Goal: Communication & Community: Answer question/provide support

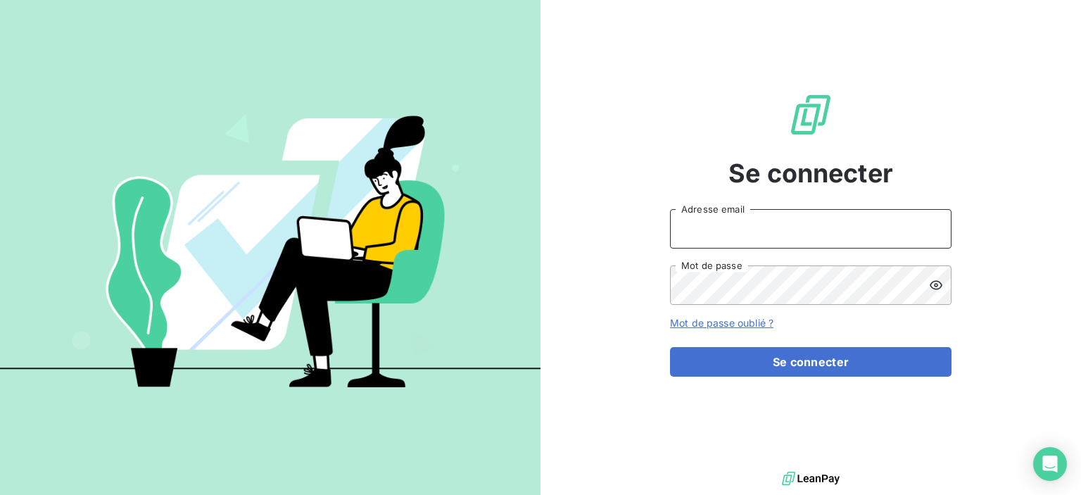
click at [686, 227] on input "Adresse email" at bounding box center [811, 228] width 282 height 39
type input "[EMAIL_ADDRESS][DOMAIN_NAME]"
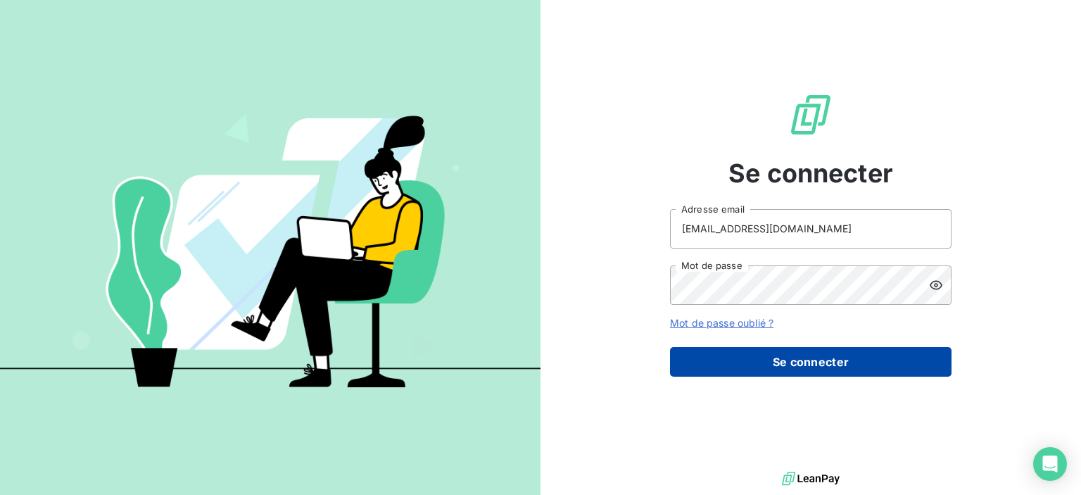
click at [771, 363] on button "Se connecter" at bounding box center [811, 362] width 282 height 30
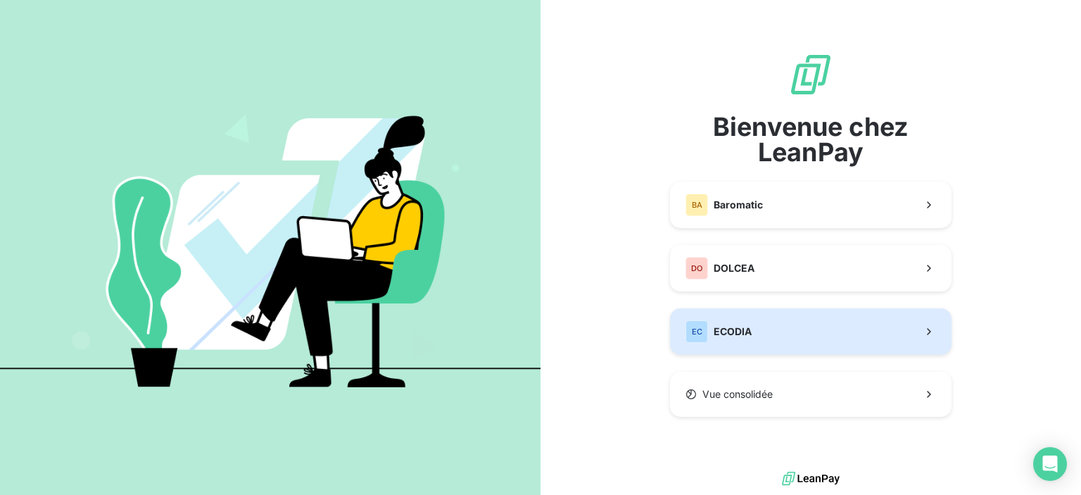
click at [754, 330] on button "EC ECODIA" at bounding box center [811, 331] width 282 height 46
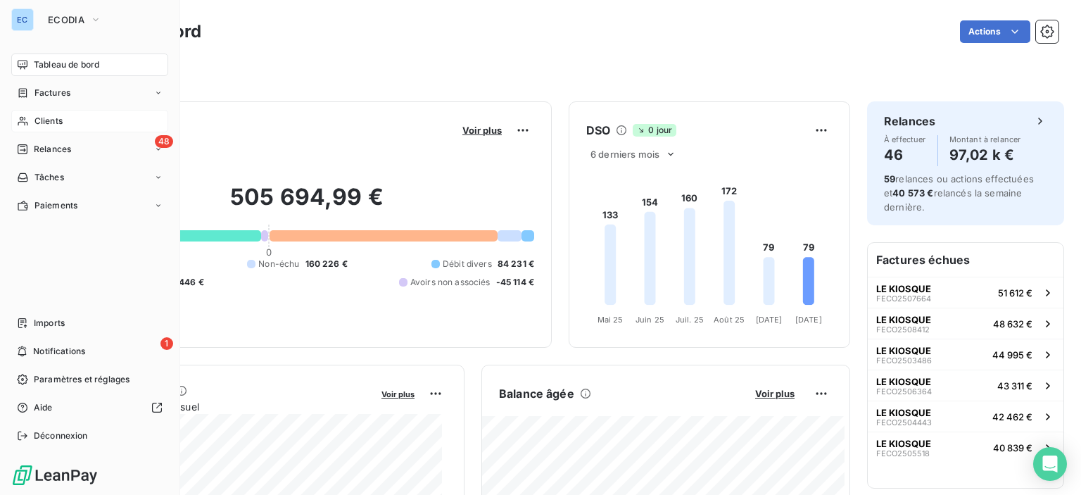
click at [47, 123] on span "Clients" at bounding box center [48, 121] width 28 height 13
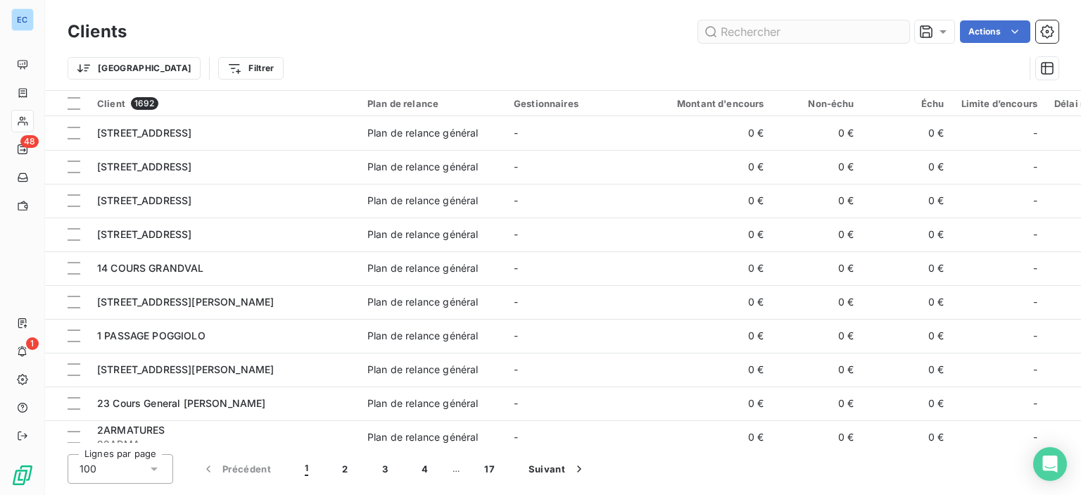
click at [737, 26] on input "text" at bounding box center [803, 31] width 211 height 23
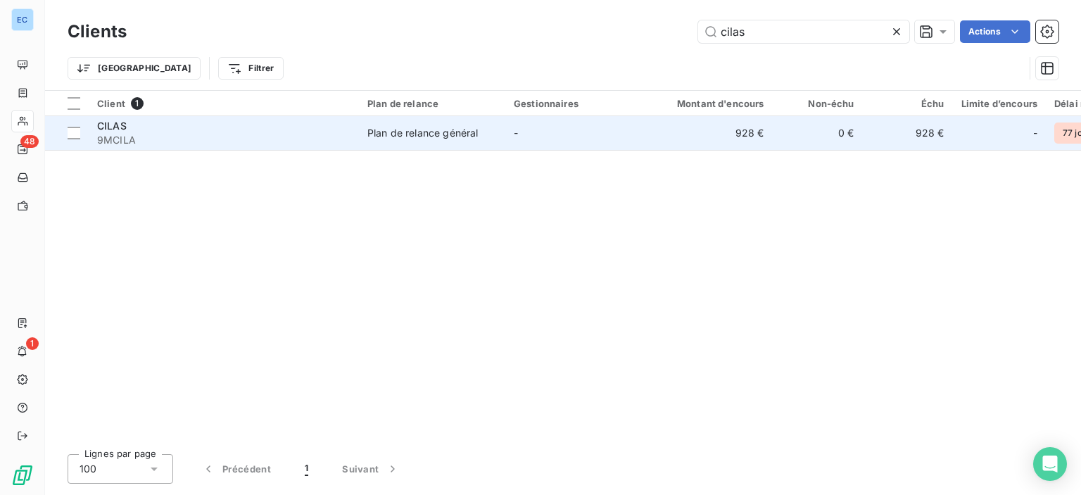
type input "cilas"
click at [432, 141] on td "Plan de relance général" at bounding box center [432, 133] width 146 height 34
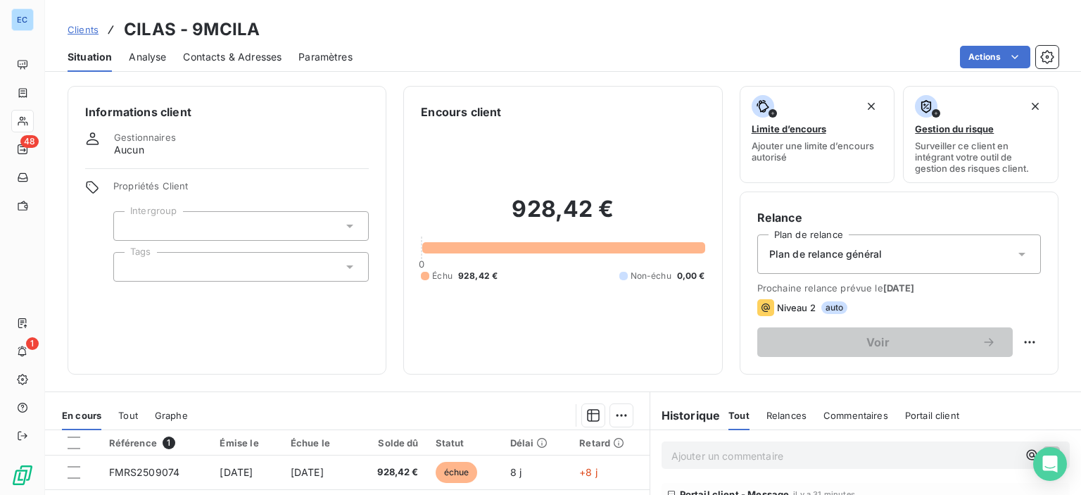
click at [221, 59] on span "Contacts & Adresses" at bounding box center [232, 57] width 99 height 14
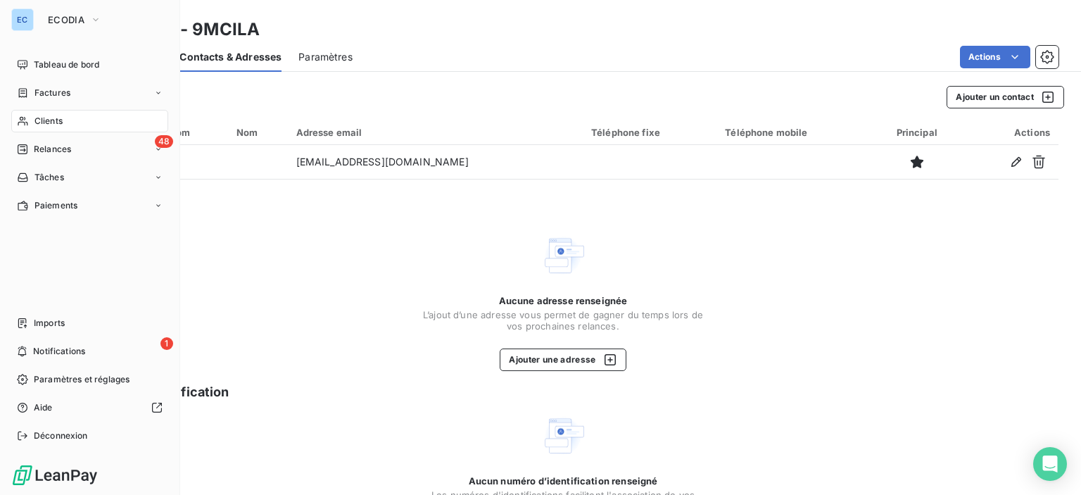
click at [45, 123] on span "Clients" at bounding box center [48, 121] width 28 height 13
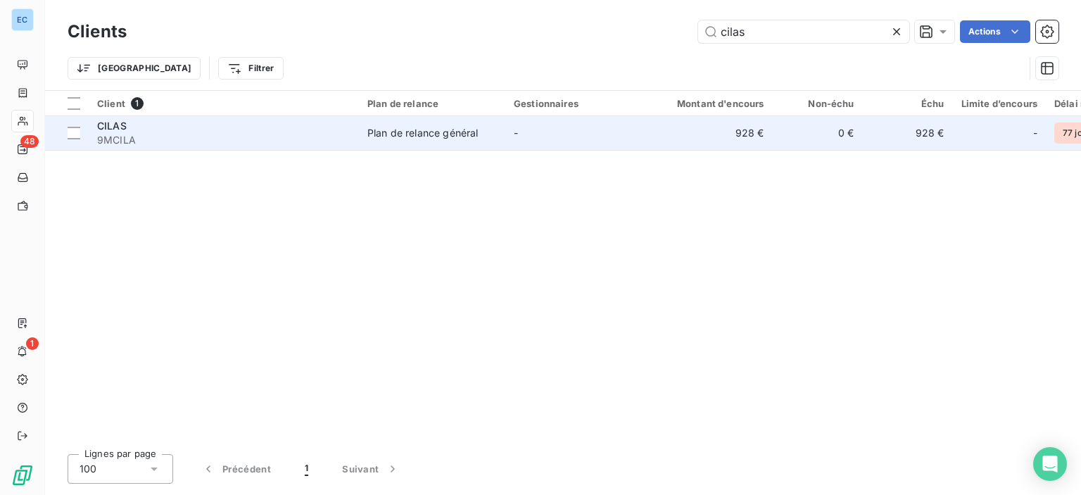
click at [434, 134] on div "Plan de relance général" at bounding box center [423, 133] width 111 height 14
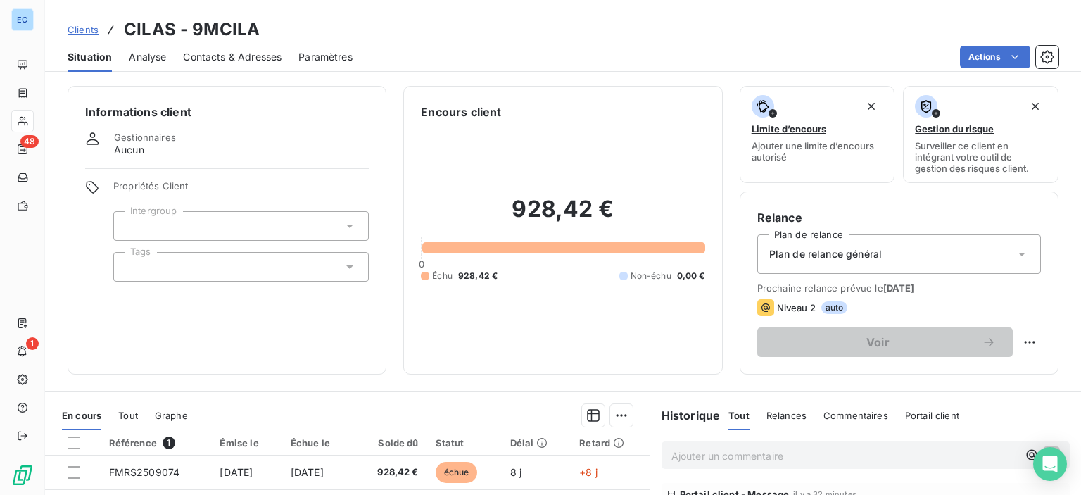
scroll to position [211, 0]
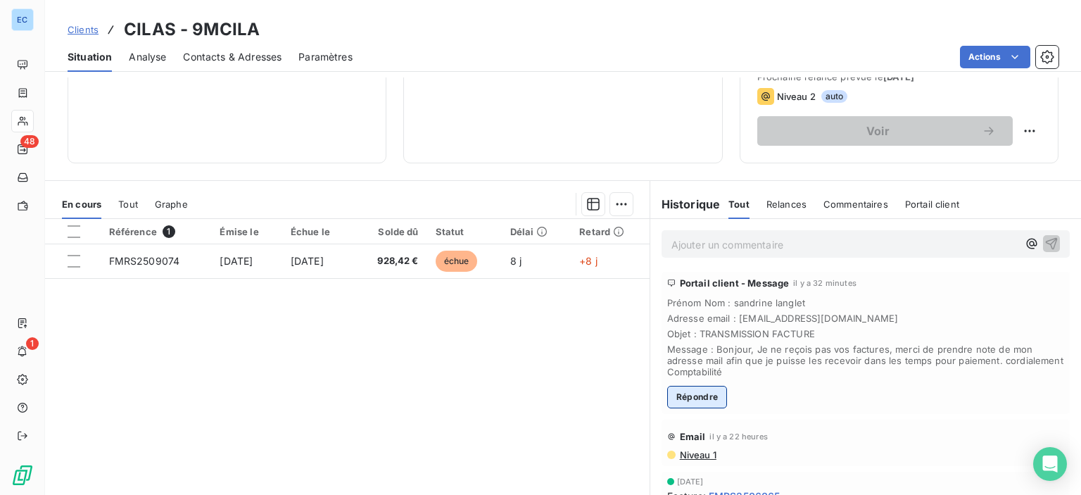
click at [694, 394] on button "Répondre" at bounding box center [697, 397] width 61 height 23
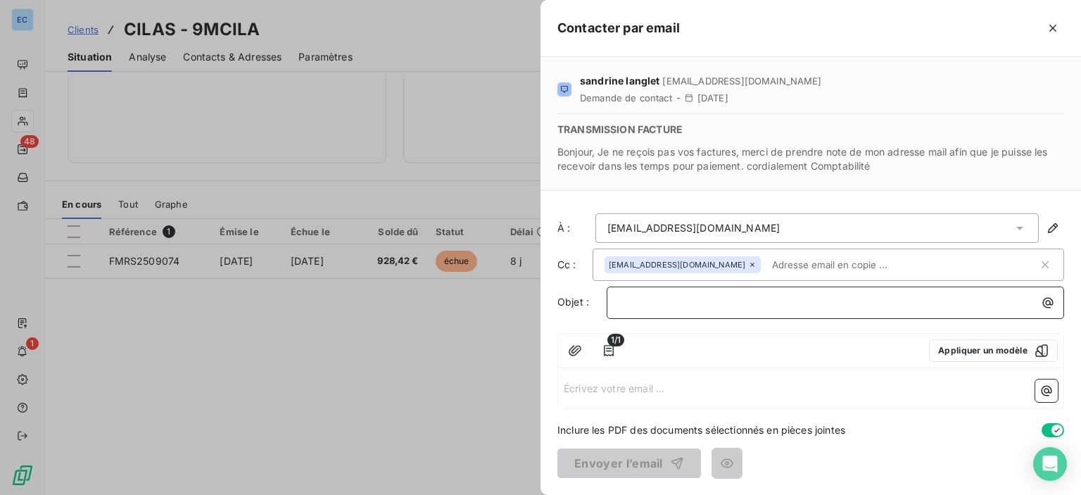
click at [621, 301] on p "﻿" at bounding box center [839, 302] width 441 height 16
click at [579, 388] on p "Écrivez votre email ... ﻿" at bounding box center [811, 387] width 494 height 16
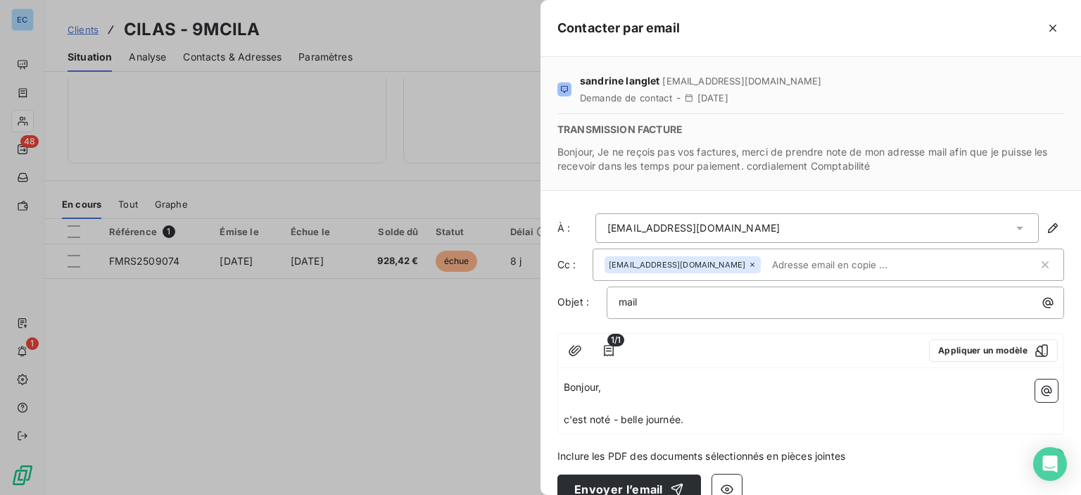
scroll to position [24, 0]
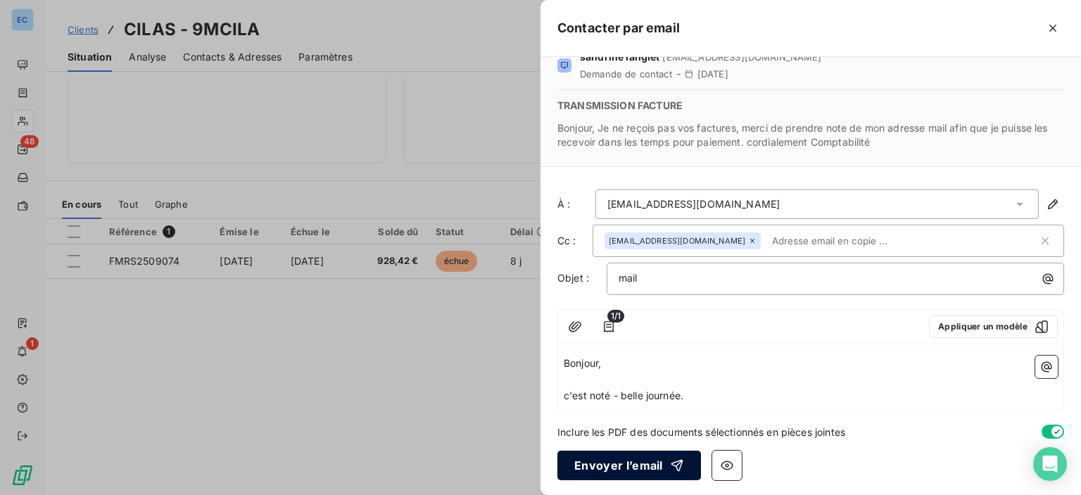
click at [586, 465] on button "Envoyer l’email" at bounding box center [630, 466] width 144 height 30
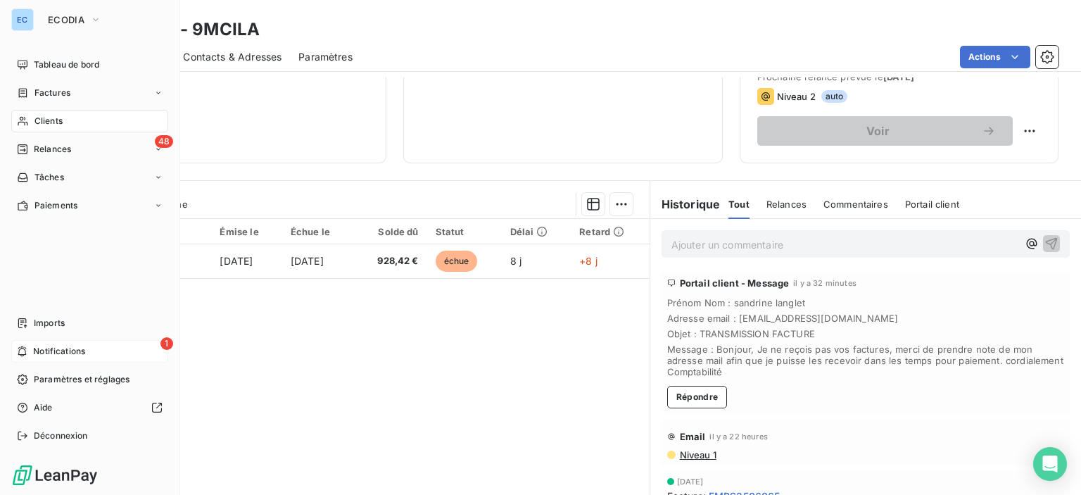
click at [169, 344] on span "1" at bounding box center [167, 343] width 13 height 13
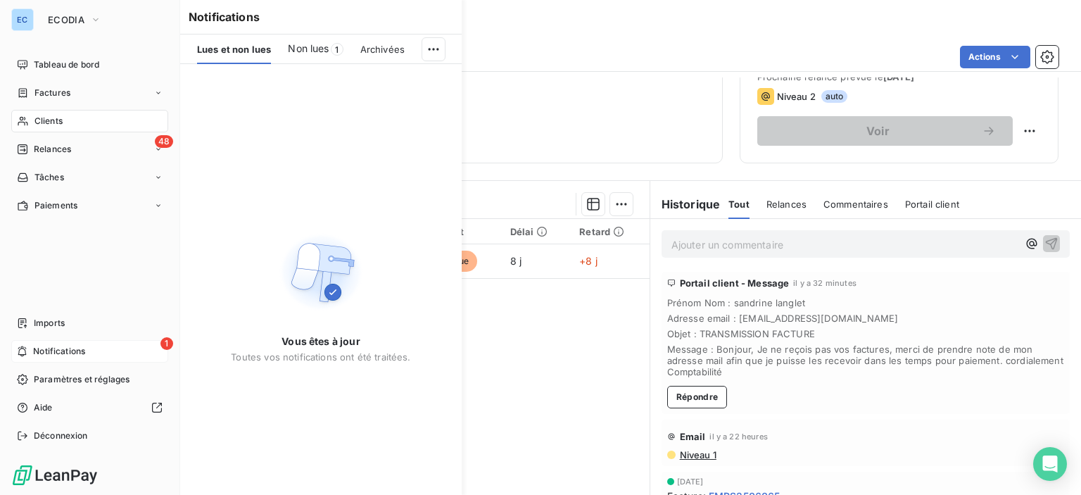
click at [44, 352] on span "Notifications" at bounding box center [59, 351] width 52 height 13
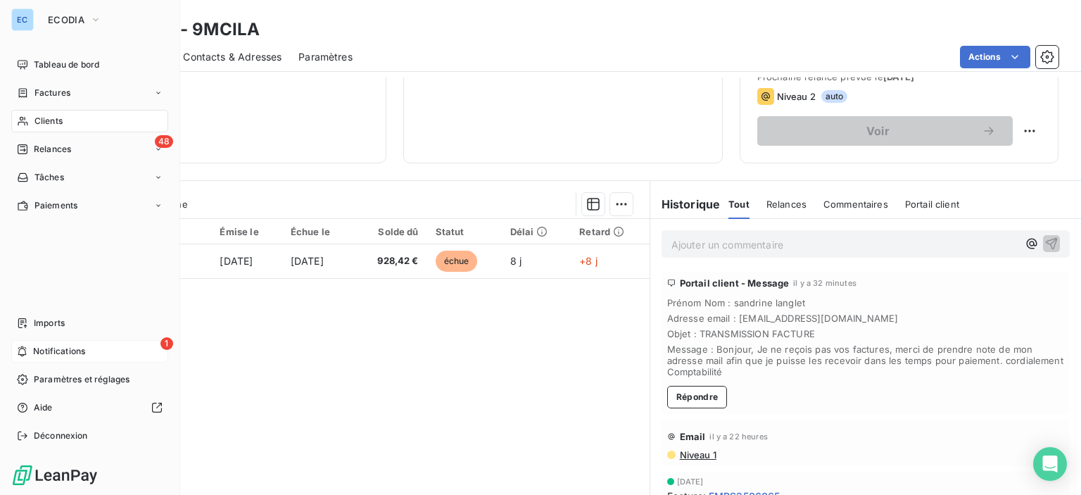
click at [166, 343] on span "1" at bounding box center [167, 343] width 13 height 13
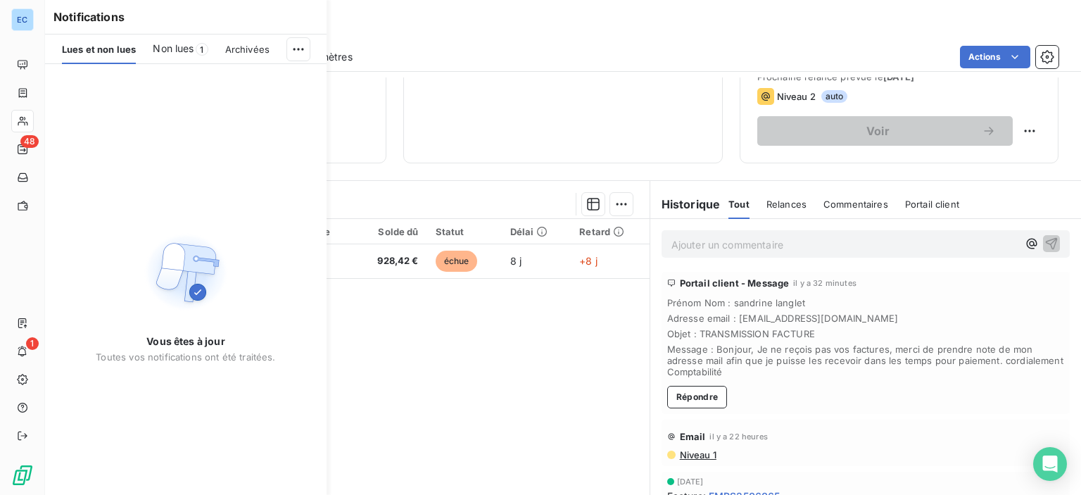
click at [169, 47] on span "Non lues" at bounding box center [173, 49] width 41 height 14
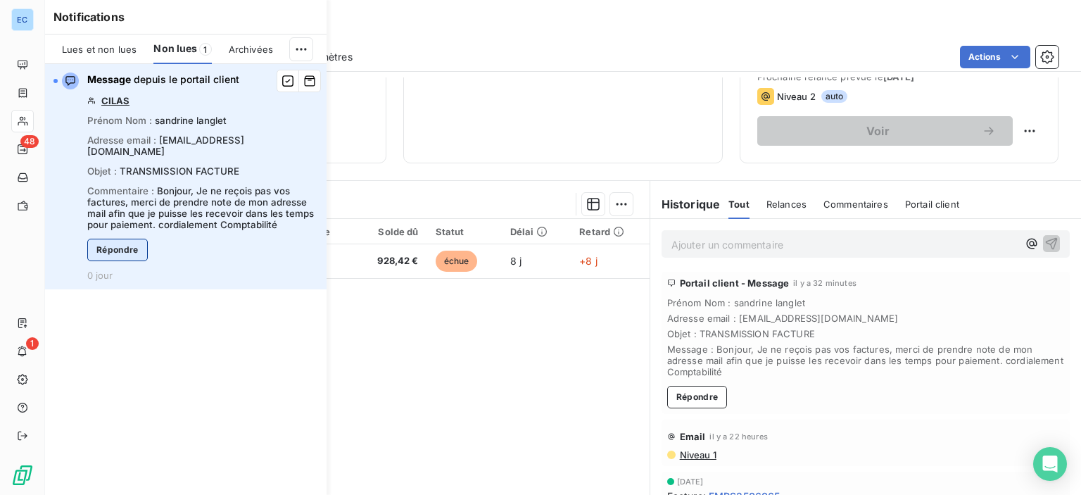
click at [134, 241] on button "Répondre" at bounding box center [117, 250] width 61 height 23
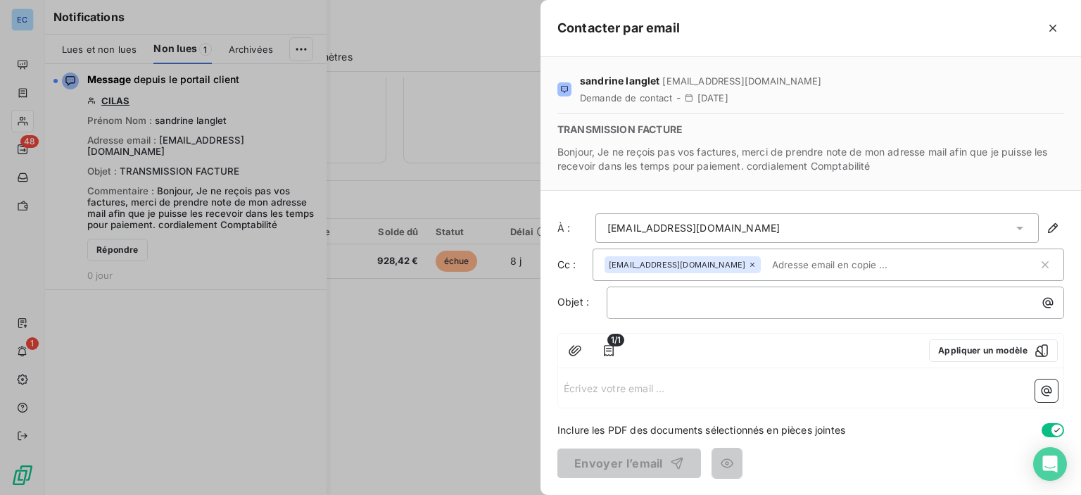
click at [259, 51] on div at bounding box center [540, 247] width 1081 height 495
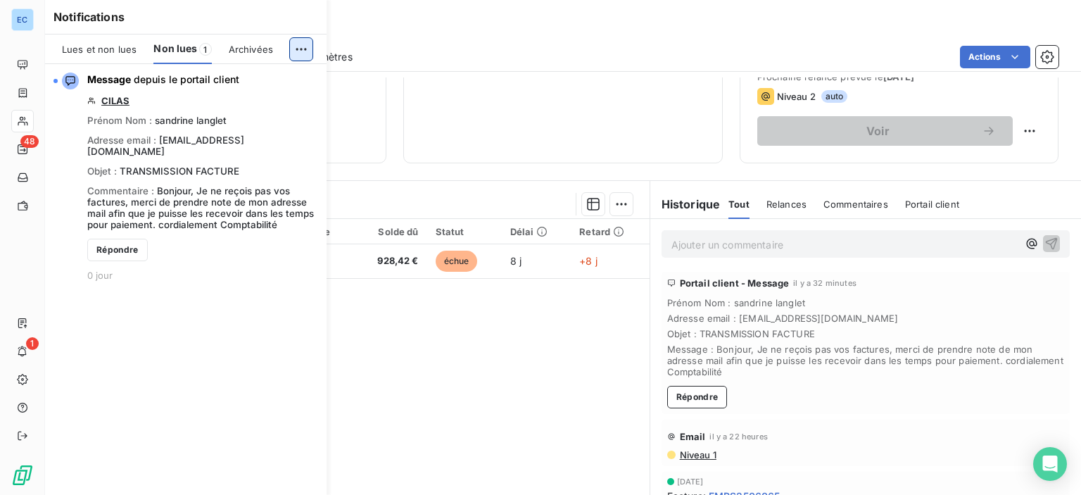
click at [303, 51] on html "EC 48 1 Clients CILAS - 9MCILA Situation Analyse Contacts & Adresses Paramètres…" at bounding box center [540, 247] width 1081 height 495
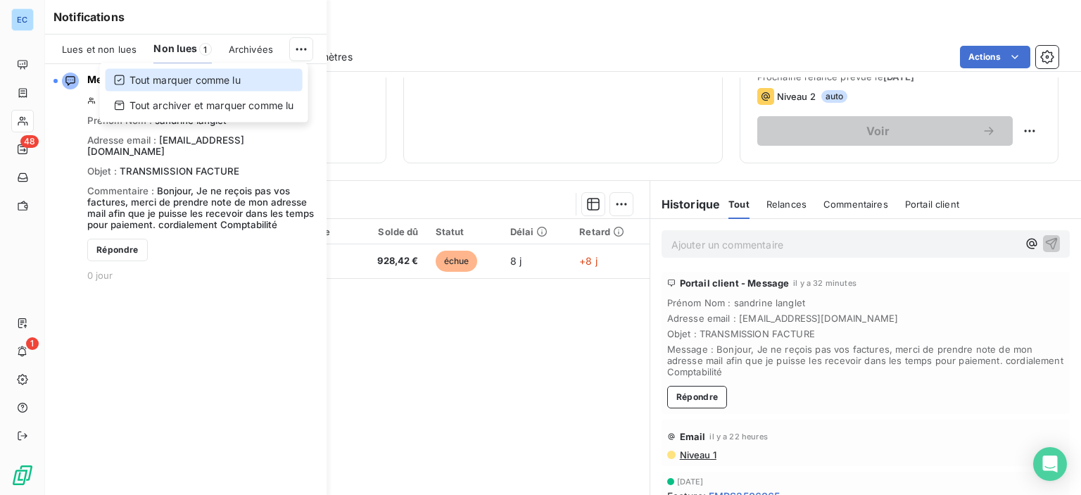
click at [142, 84] on div "Tout marquer comme lu" at bounding box center [204, 80] width 197 height 23
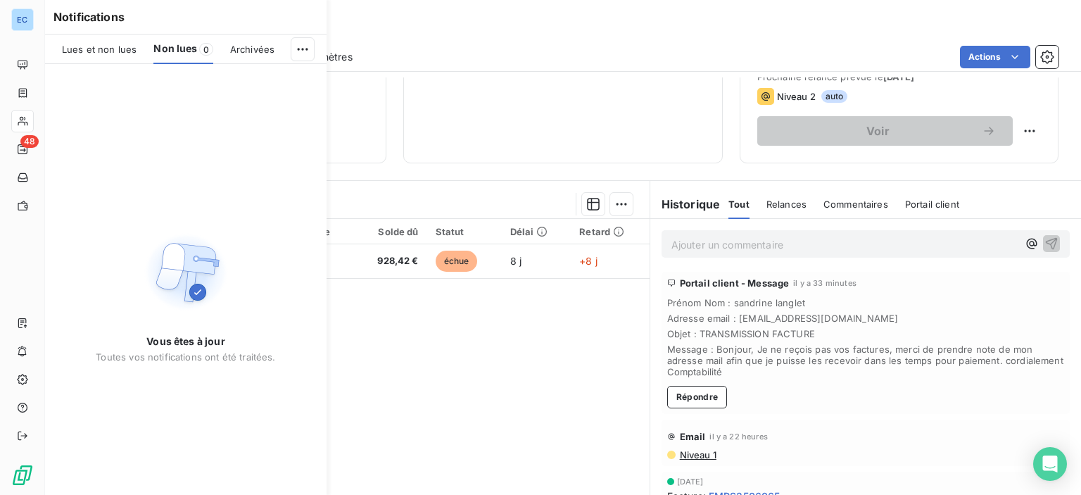
click at [33, 144] on div "Notifications Lues et non lues Non lues 0 Archivées Vous êtes à jour Toutes vos…" at bounding box center [172, 247] width 282 height 495
